Goal: Task Accomplishment & Management: Complete application form

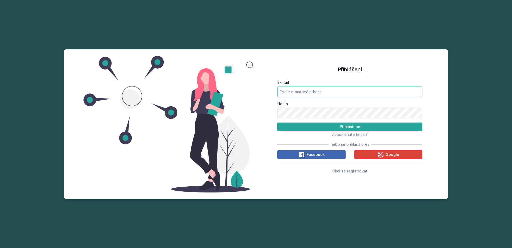
click at [306, 96] on input "E-mail" at bounding box center [349, 91] width 145 height 11
type input "radd"
click at [351, 172] on span "Chci se registrovat" at bounding box center [349, 171] width 35 height 5
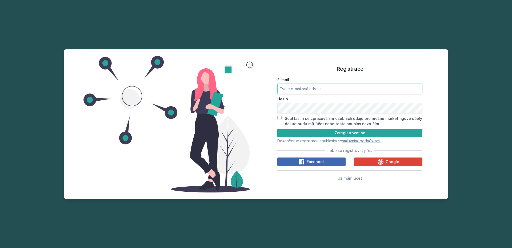
click at [313, 90] on input "E-mail" at bounding box center [349, 88] width 145 height 11
type input "[EMAIL_ADDRESS][DOMAIN_NAME]"
click at [288, 122] on label "Souhlasím se zpracováním osobních údajů pro možné marketingové účely dokud budu…" at bounding box center [353, 121] width 137 height 10
click at [282, 120] on input "Souhlasím se zpracováním osobních údajů pro možné marketingové účely dokud budu…" at bounding box center [279, 117] width 4 height 4
checkbox input "true"
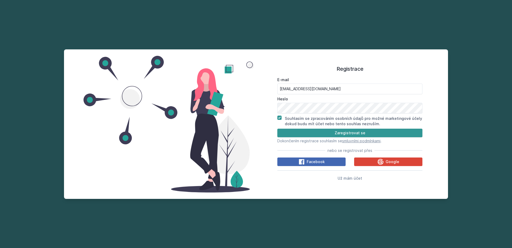
click at [303, 134] on button "Zaregistrovat se" at bounding box center [349, 133] width 145 height 9
